Goal: Navigation & Orientation: Find specific page/section

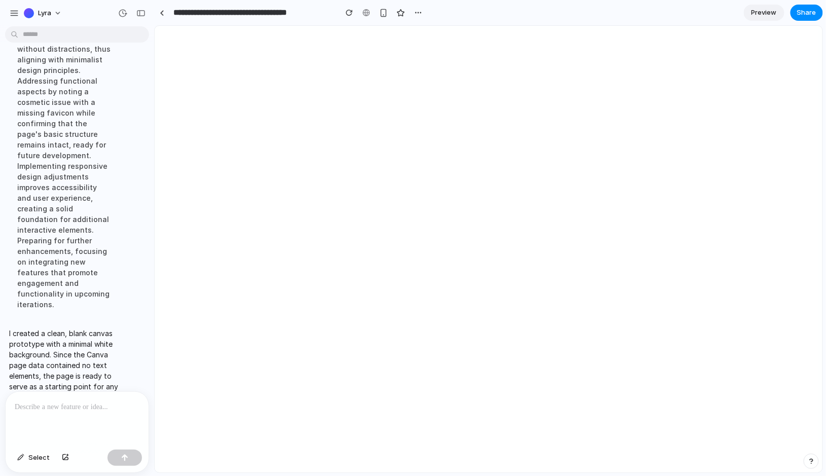
click at [213, 118] on main at bounding box center [488, 252] width 660 height 447
